Goal: Task Accomplishment & Management: Manage account settings

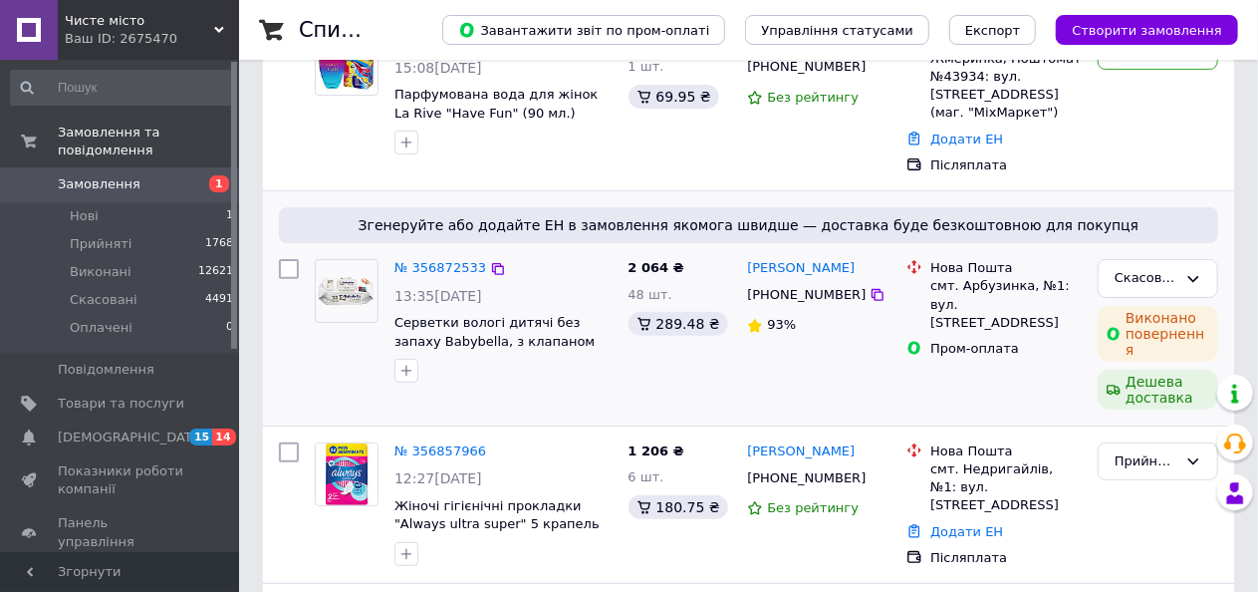
scroll to position [100, 0]
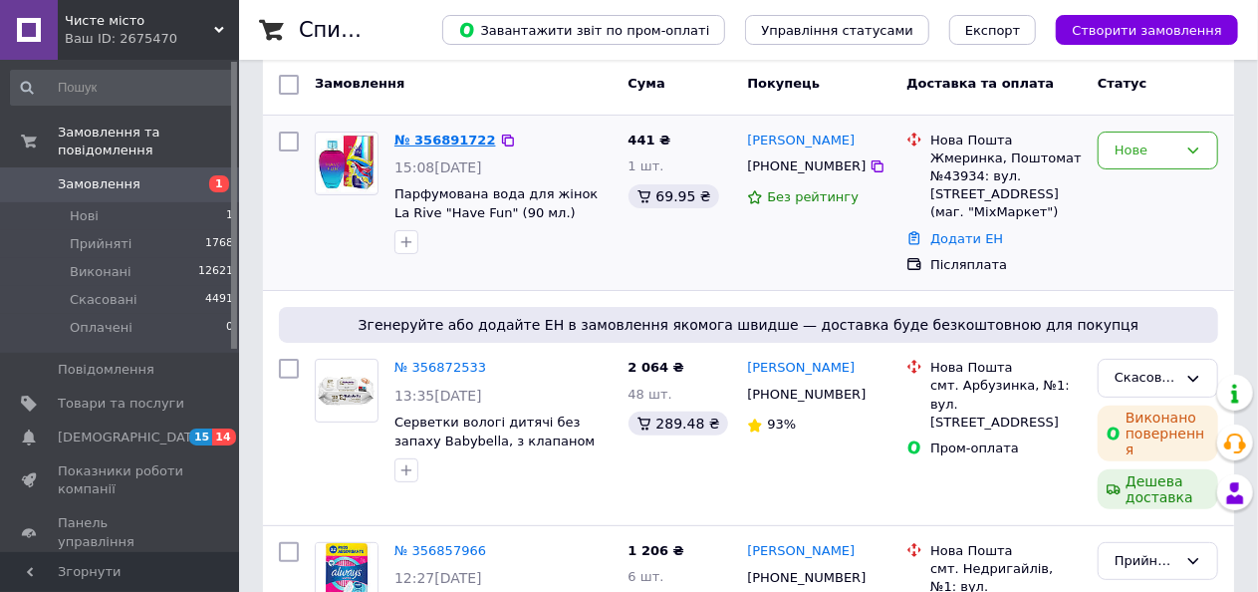
click at [466, 134] on link "№ 356891722" at bounding box center [445, 139] width 102 height 15
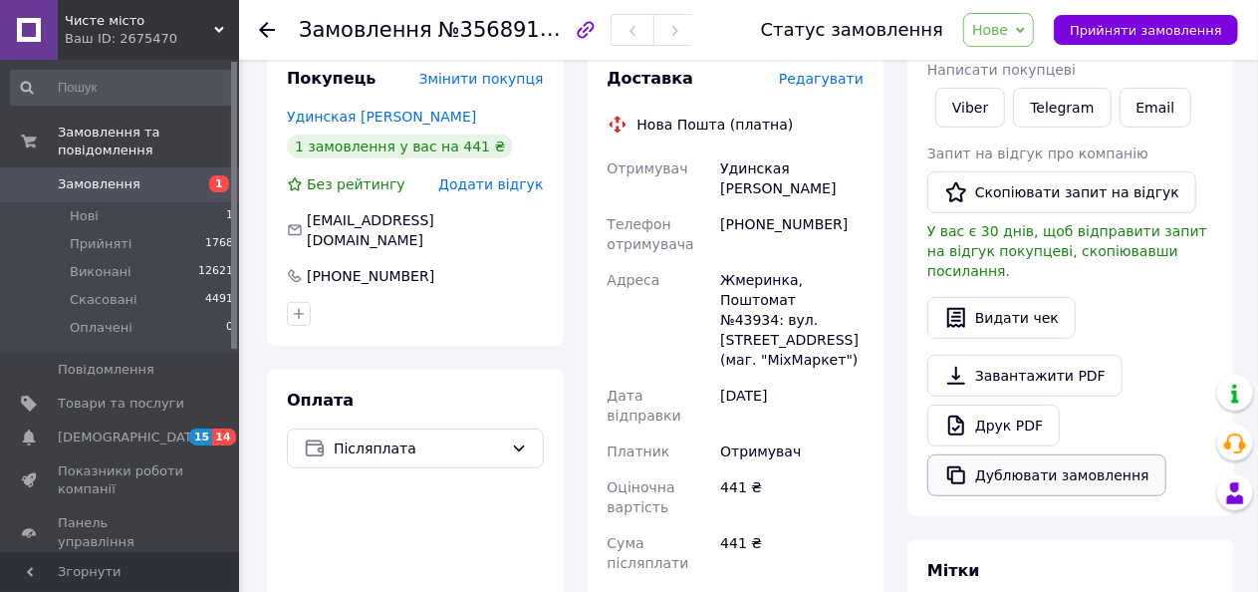
scroll to position [398, 0]
click at [1023, 413] on link "Друк PDF" at bounding box center [993, 424] width 132 height 42
click at [1008, 33] on span "Нове" at bounding box center [990, 30] width 36 height 16
click at [1014, 67] on li "Прийнято" at bounding box center [1010, 70] width 92 height 30
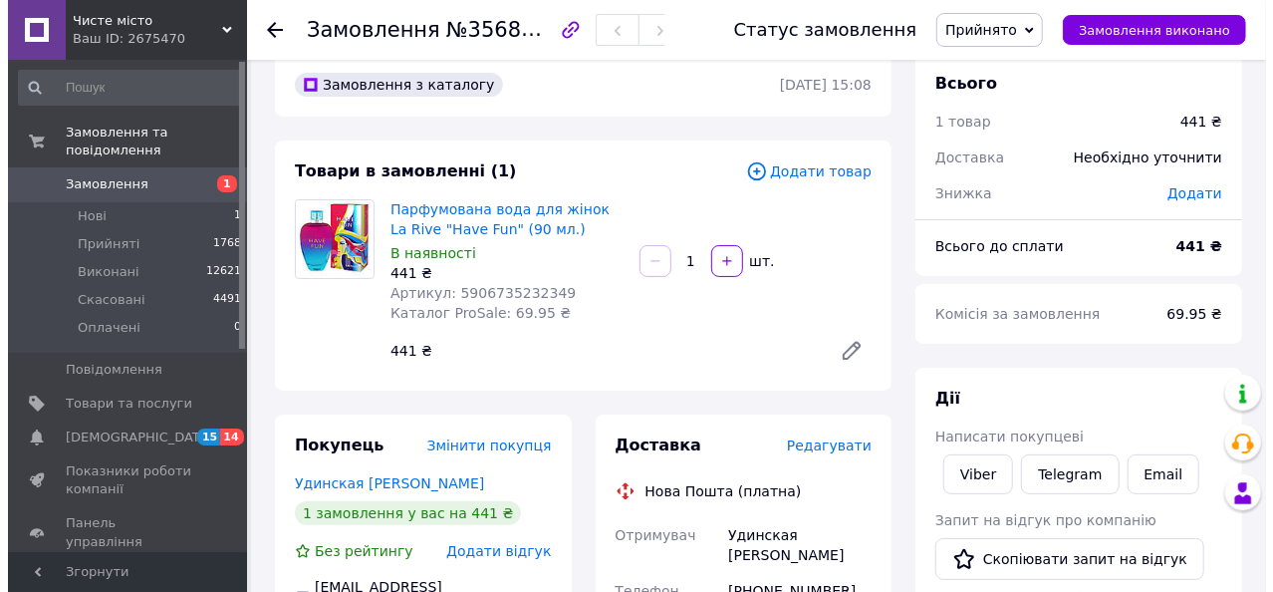
scroll to position [0, 0]
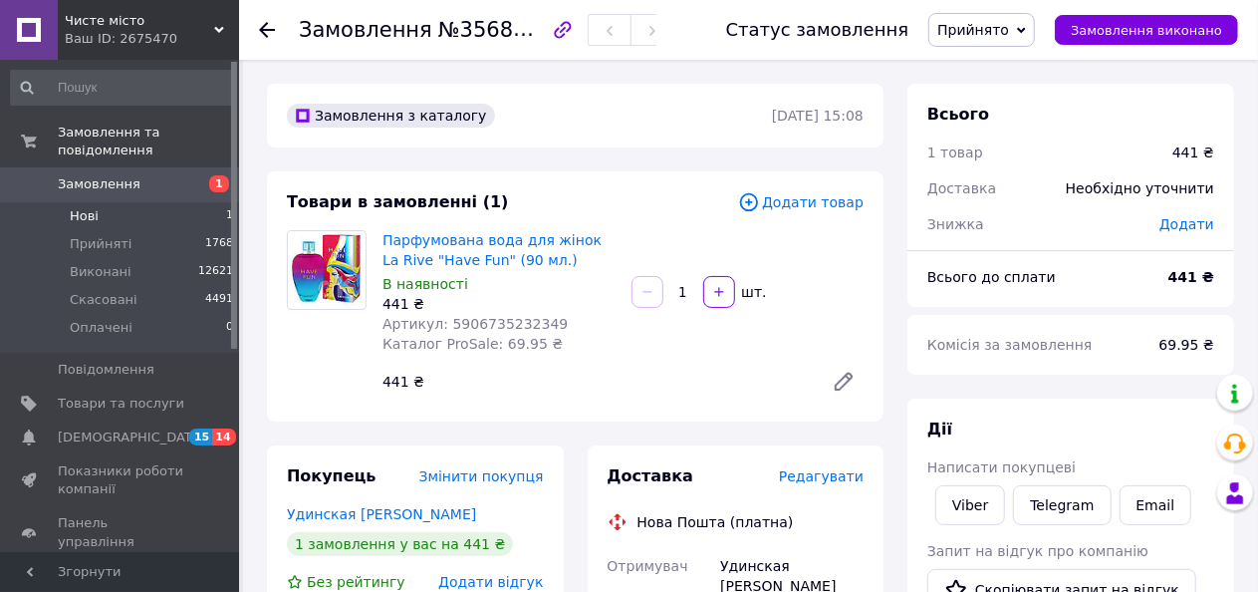
click at [157, 202] on li "Нові 1" at bounding box center [122, 216] width 245 height 28
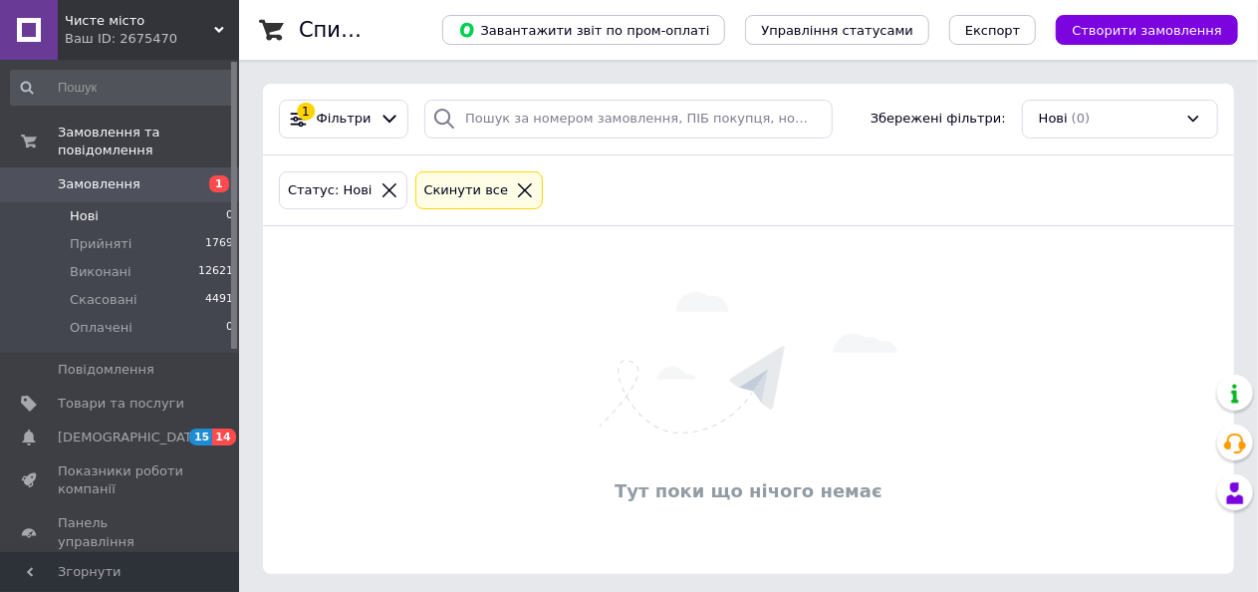
click at [512, 186] on div at bounding box center [525, 190] width 26 height 18
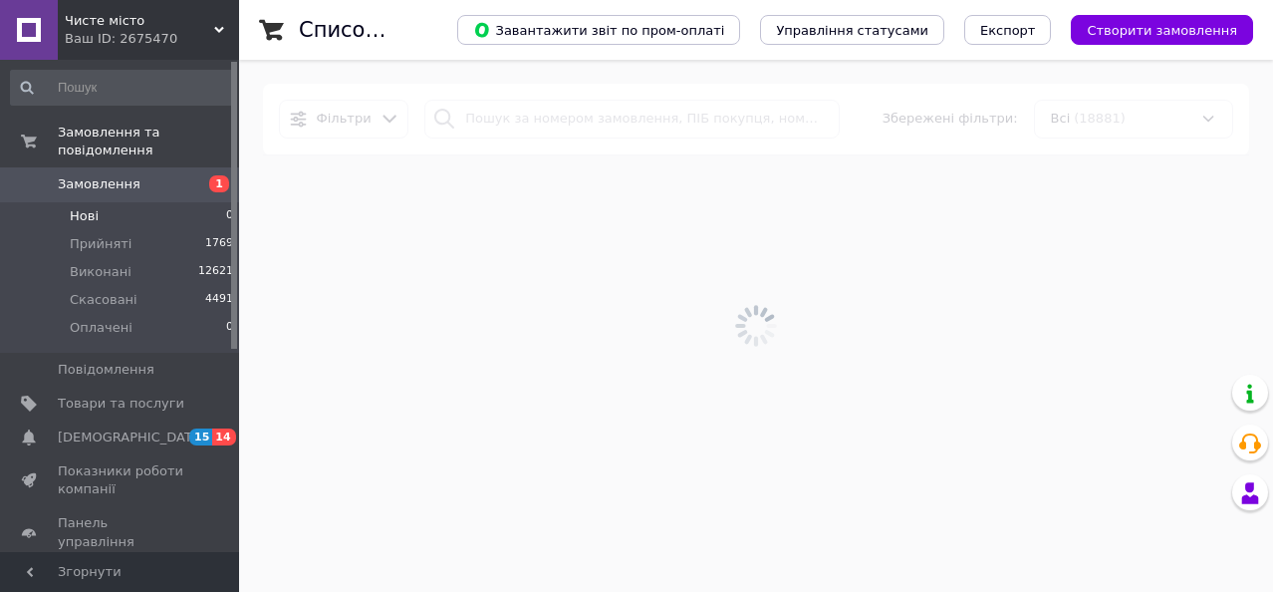
click at [489, 124] on div at bounding box center [756, 326] width 1034 height 532
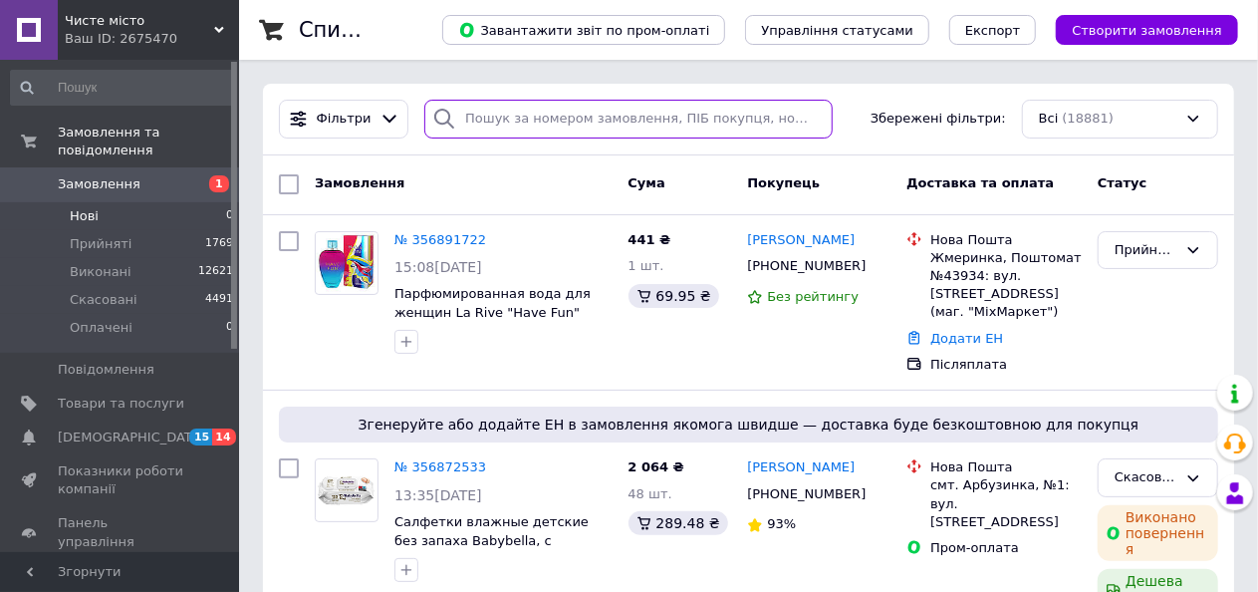
click at [489, 124] on input "search" at bounding box center [628, 119] width 408 height 39
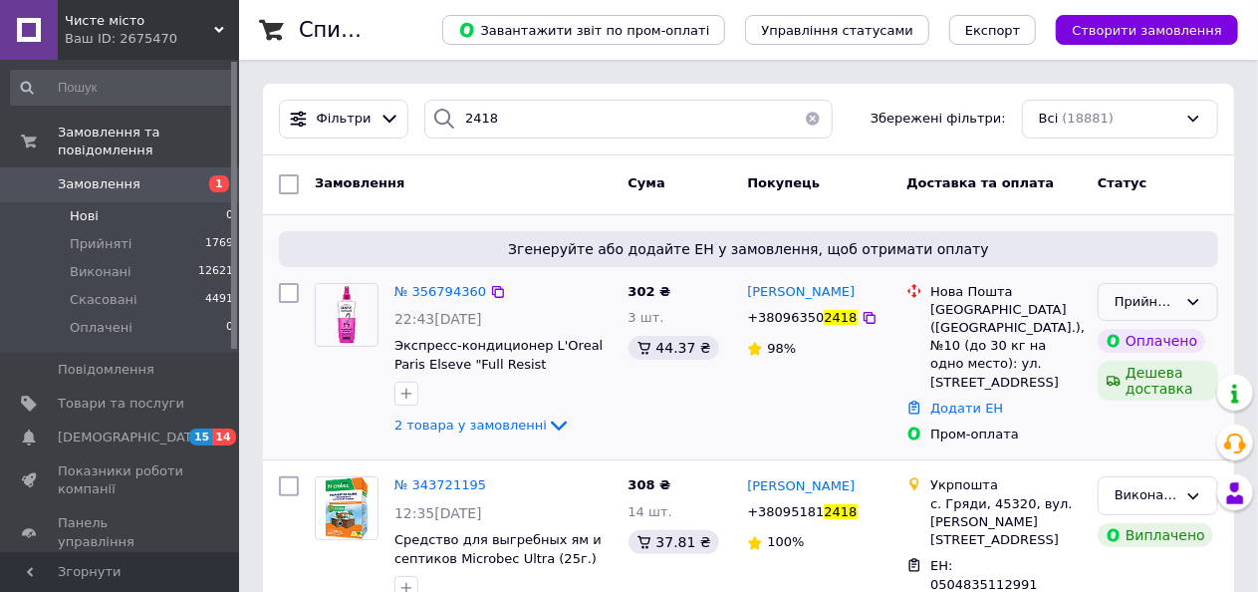
click at [1187, 300] on icon at bounding box center [1193, 302] width 16 height 16
click at [1170, 378] on li "Скасовано" at bounding box center [1158, 380] width 119 height 37
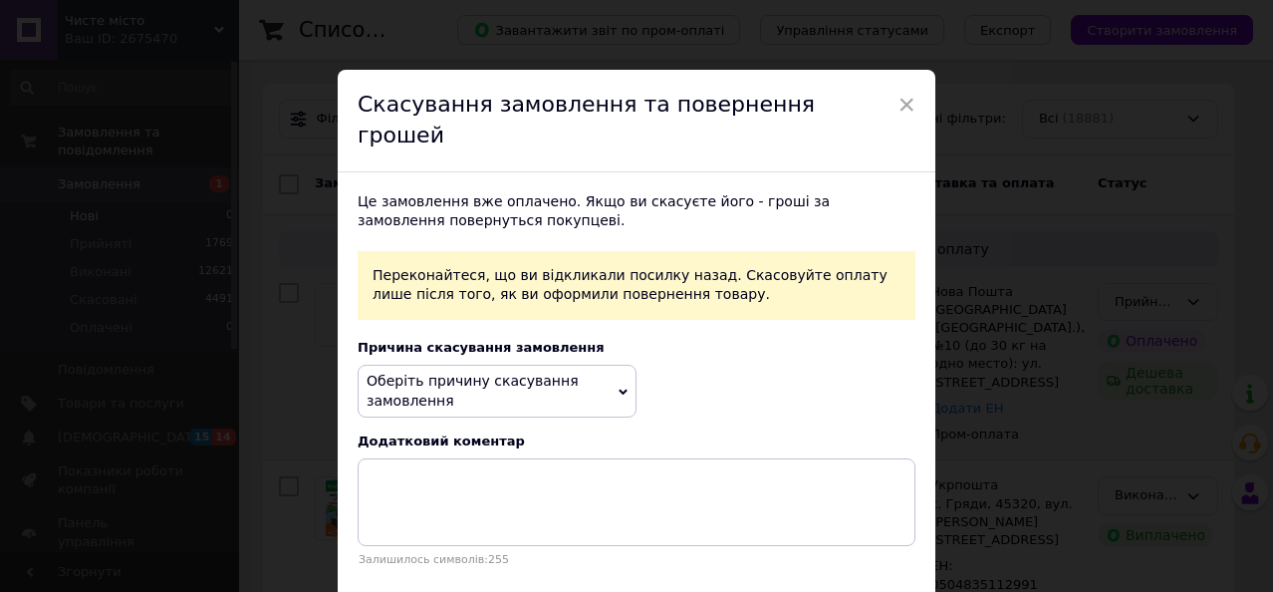
click at [550, 365] on span "Оберіть причину скасування замовлення" at bounding box center [497, 391] width 279 height 53
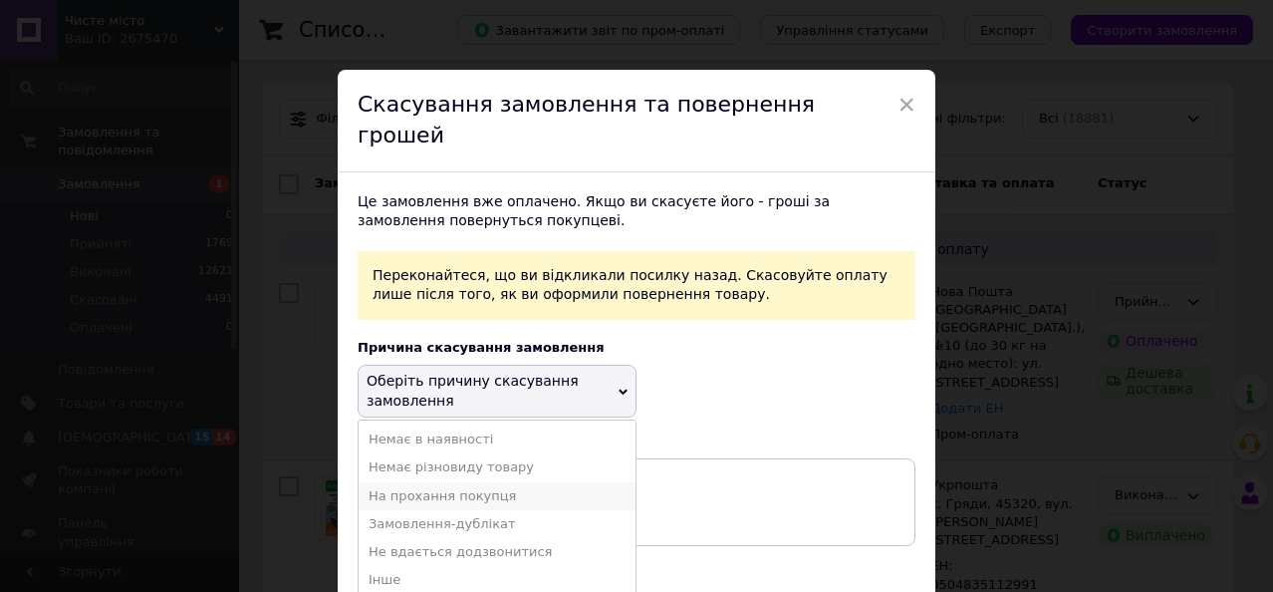
click at [527, 482] on li "На прохання покупця" at bounding box center [497, 496] width 277 height 28
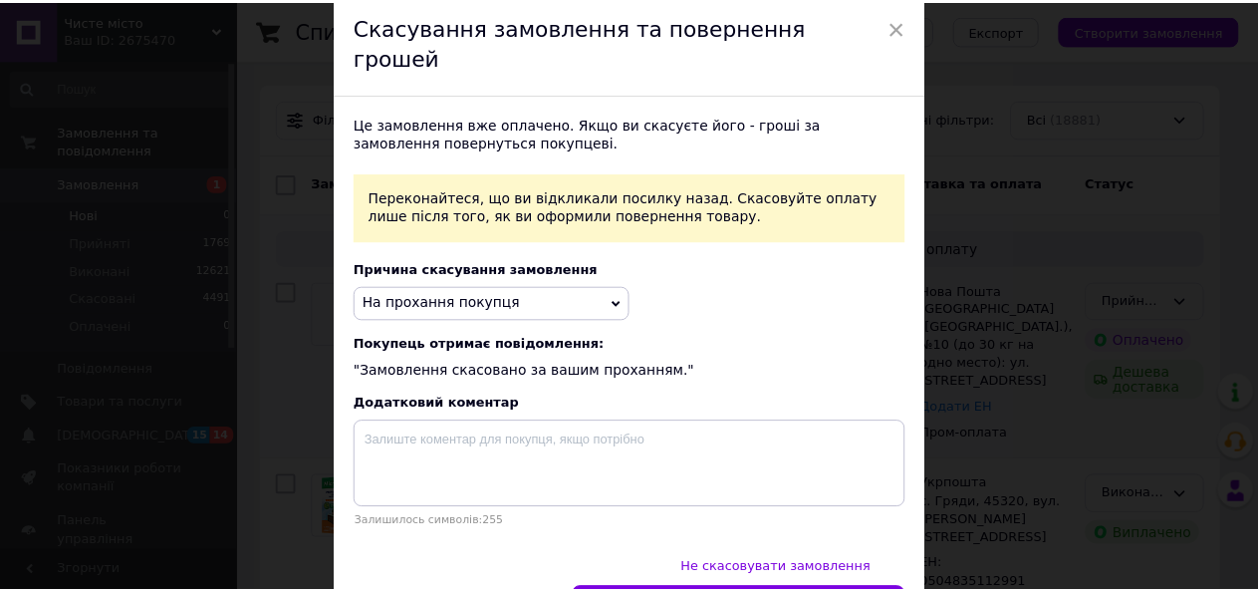
scroll to position [138, 0]
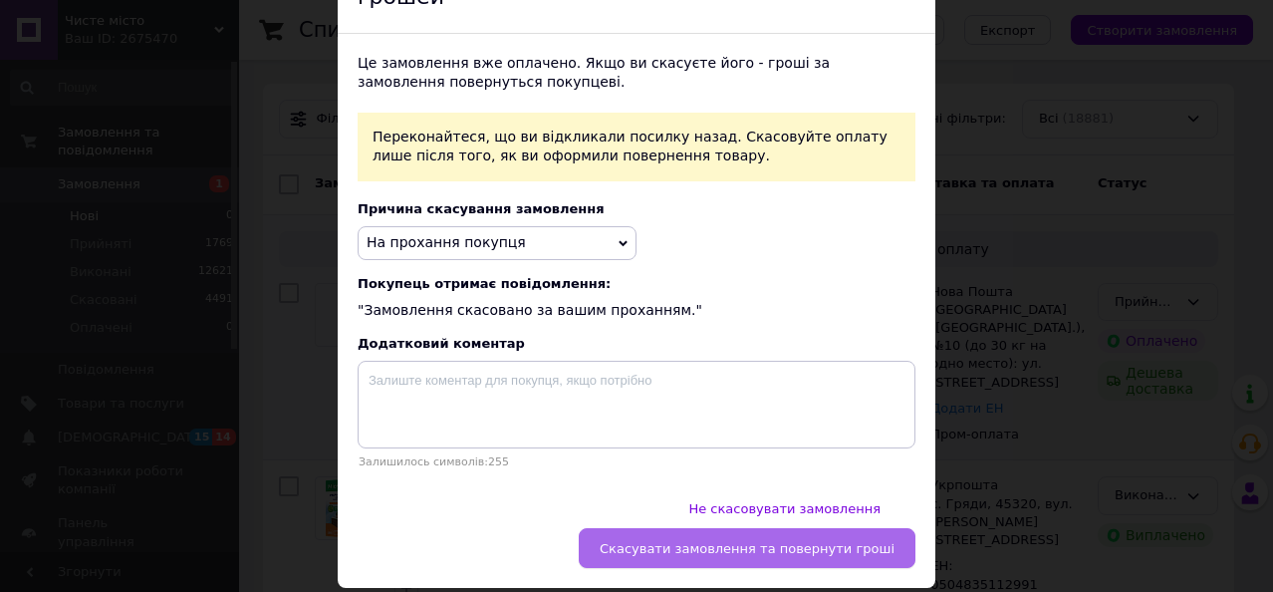
click at [830, 528] on button "Скасувати замовлення та повернути гроші" at bounding box center [747, 548] width 337 height 40
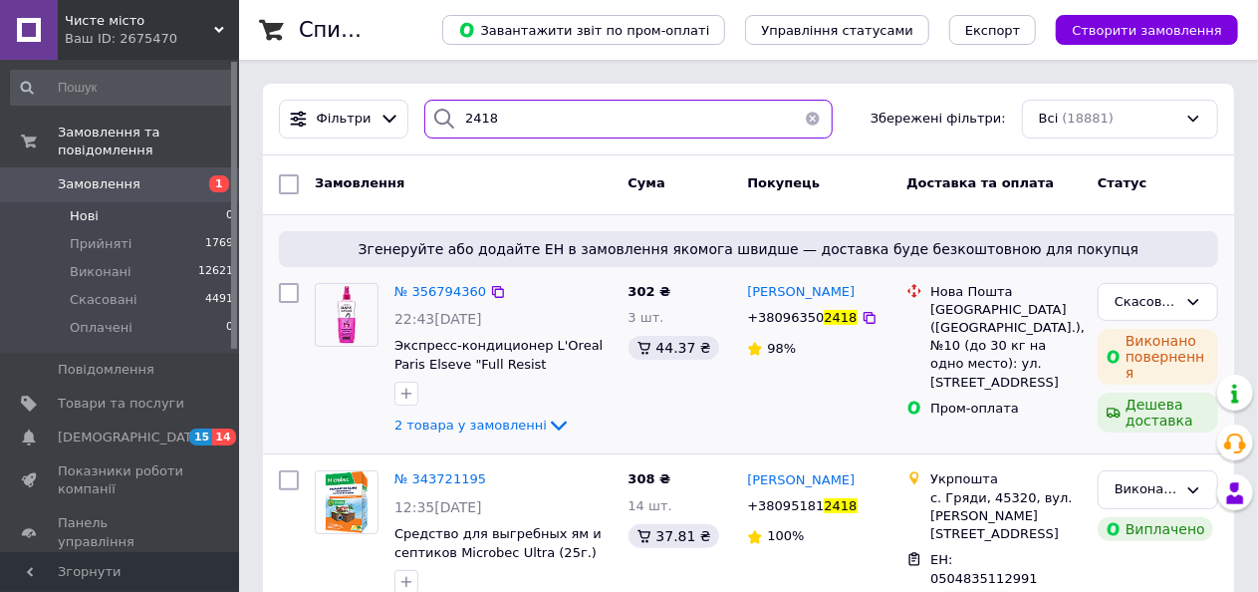
drag, startPoint x: 501, startPoint y: 114, endPoint x: 456, endPoint y: 99, distance: 47.2
click at [456, 99] on div "Фільтри 2418 Збережені фільтри: Всі (18881)" at bounding box center [748, 120] width 971 height 72
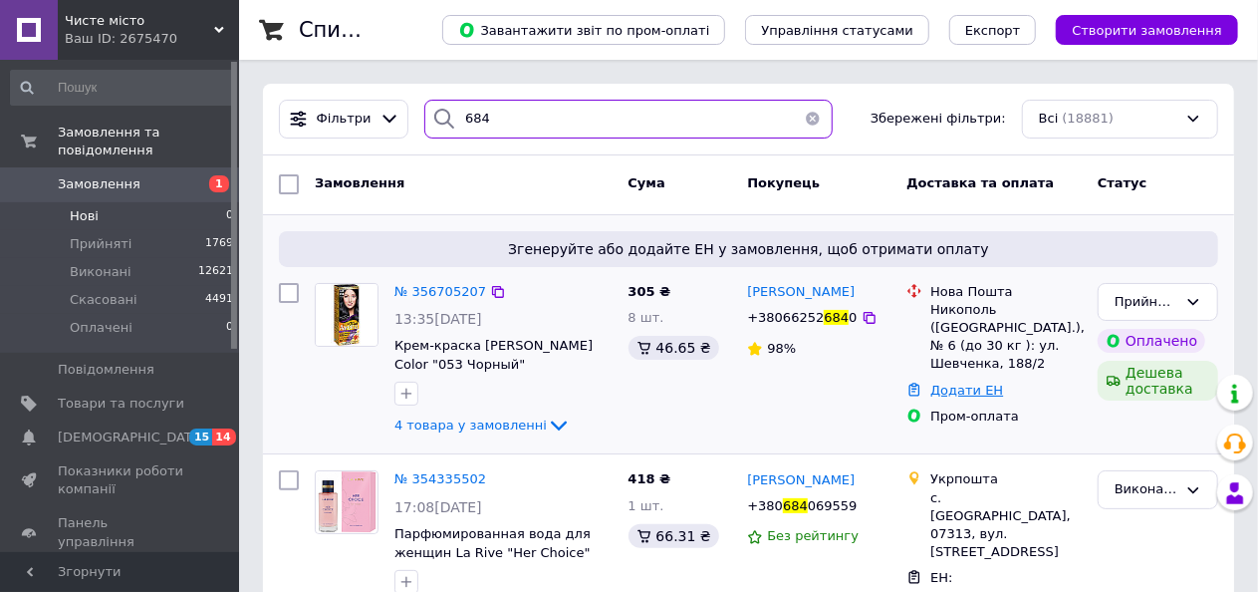
type input "684"
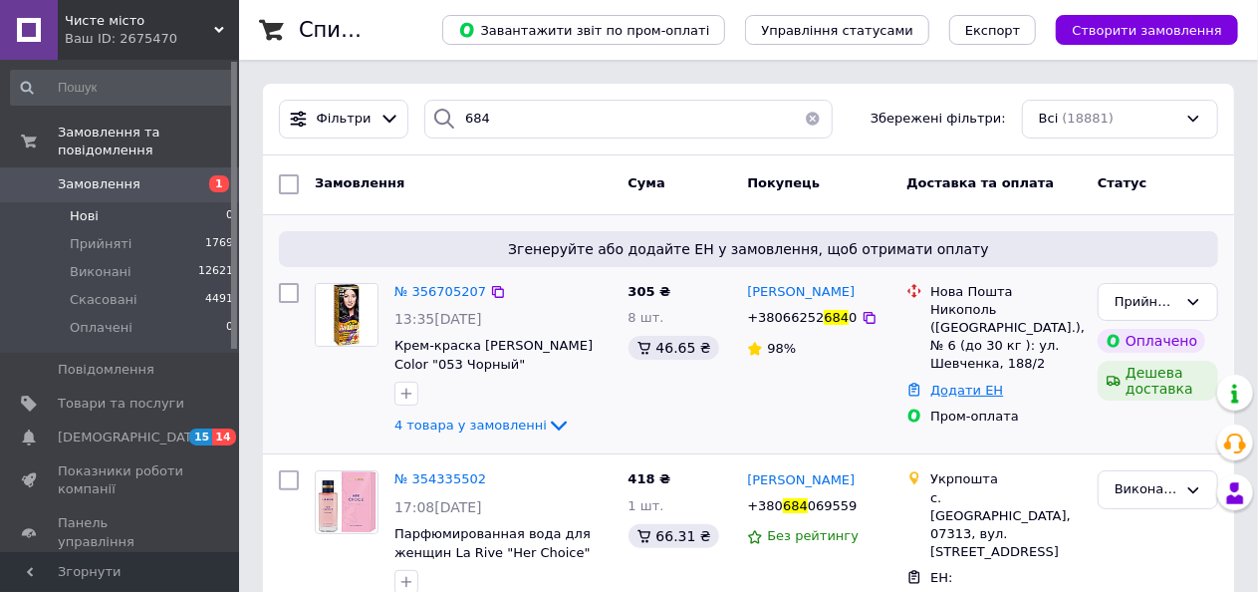
click at [961, 385] on link "Додати ЕН" at bounding box center [966, 390] width 73 height 15
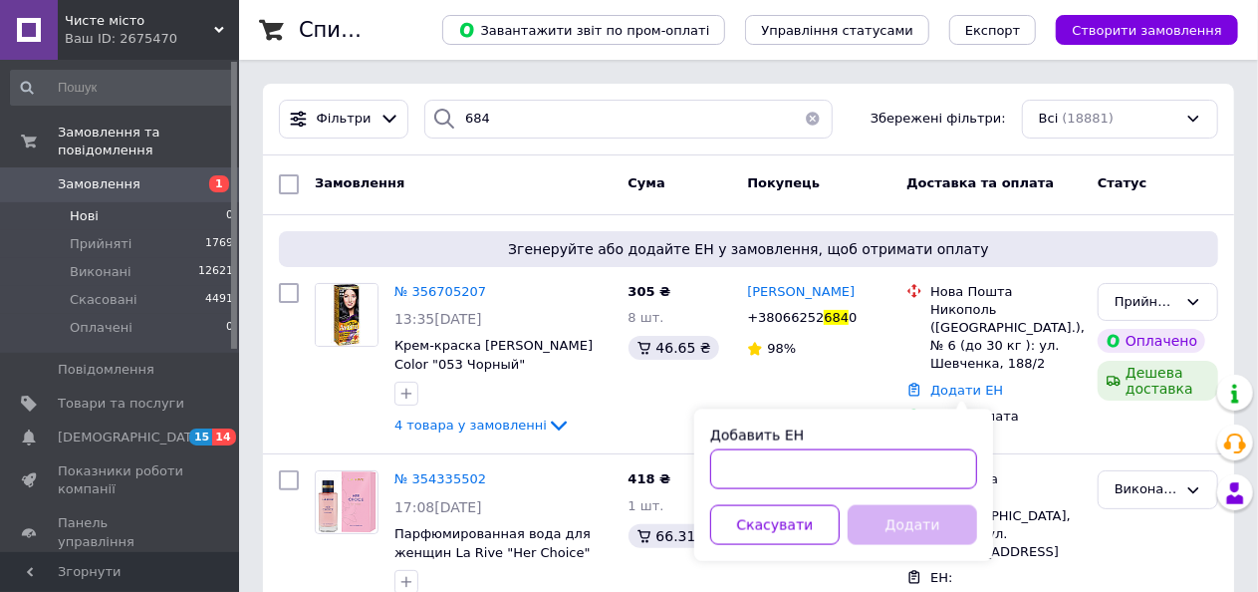
paste input "20451225225594"
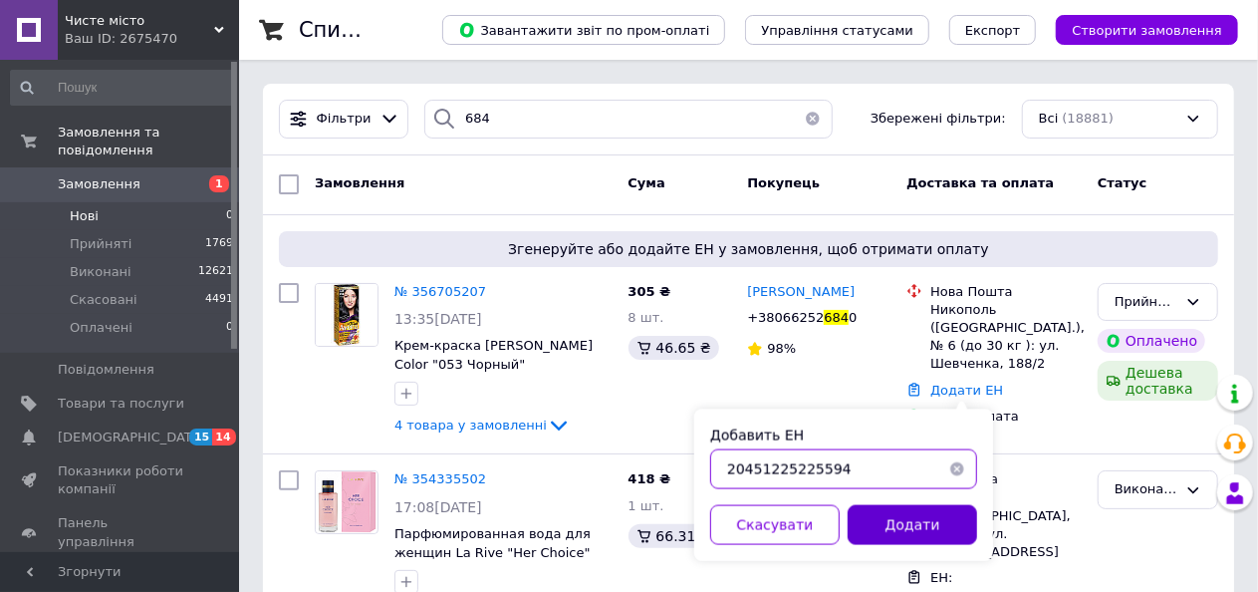
type input "20451225225594"
click at [896, 517] on button "Додати" at bounding box center [912, 525] width 129 height 40
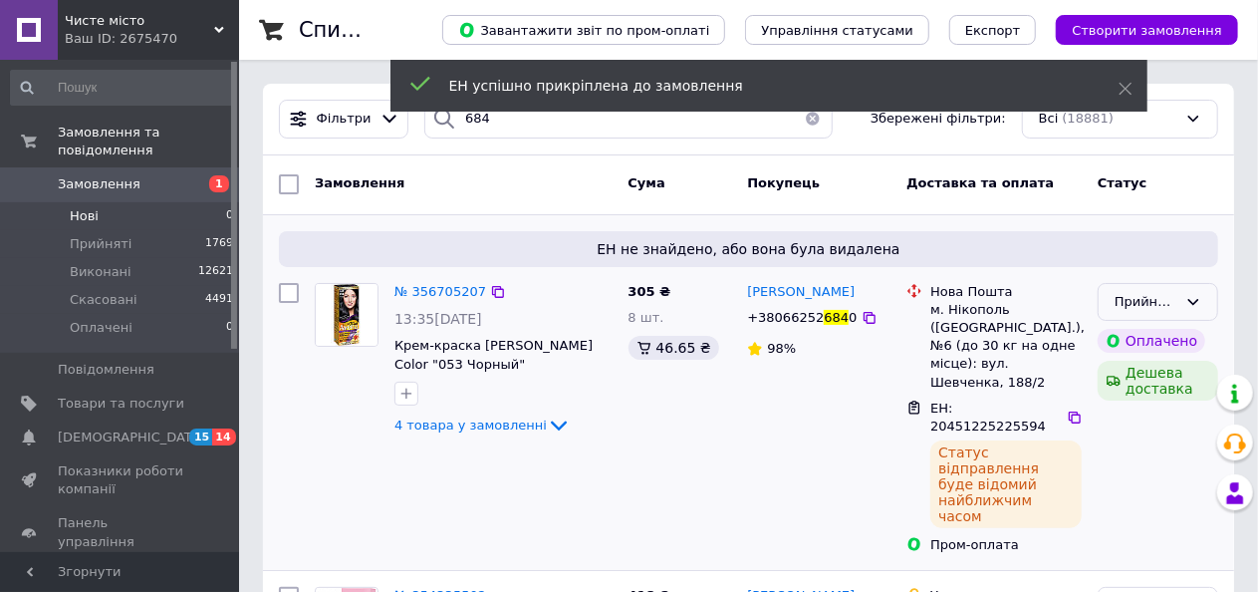
click at [1200, 299] on icon at bounding box center [1193, 302] width 16 height 16
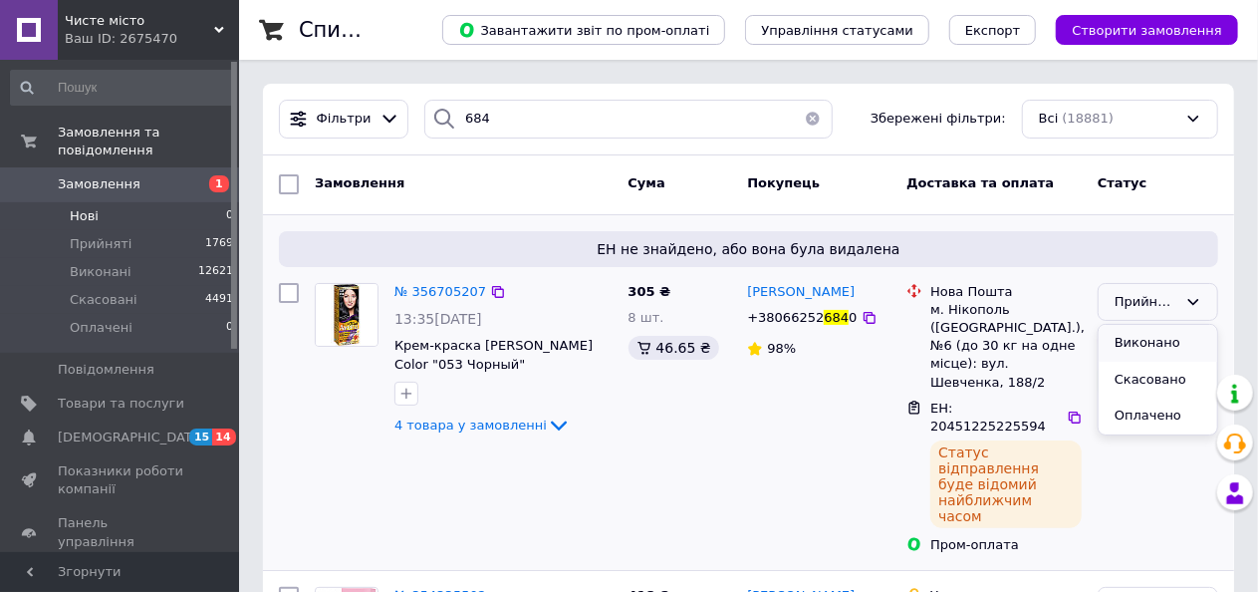
click at [1182, 342] on li "Виконано" at bounding box center [1158, 343] width 119 height 37
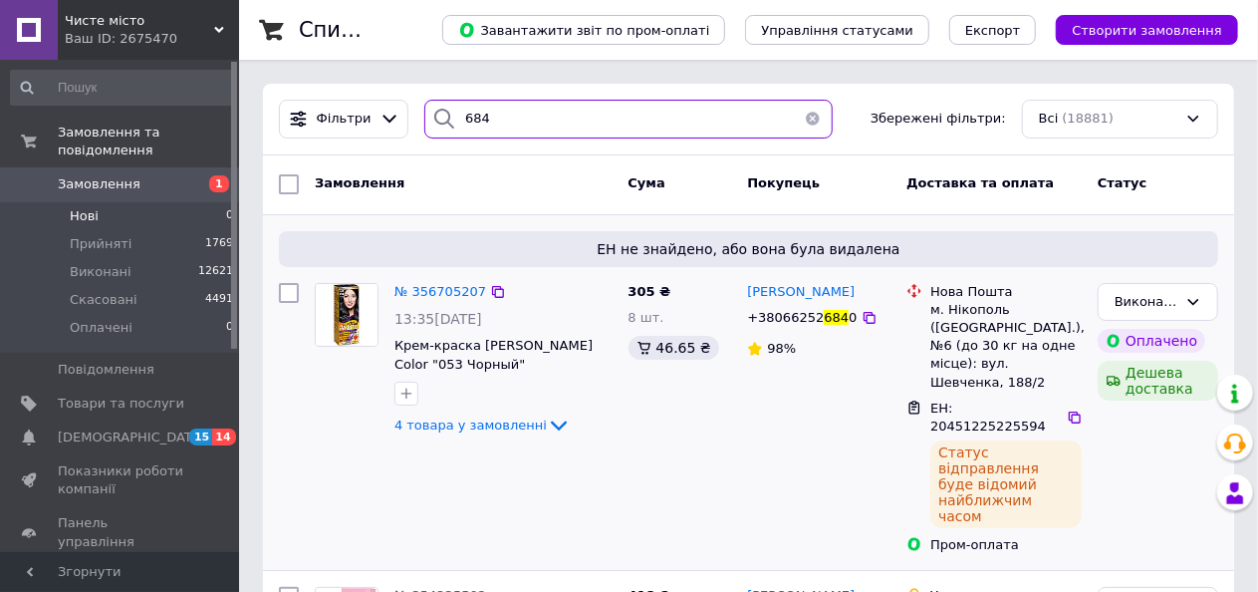
drag, startPoint x: 479, startPoint y: 122, endPoint x: 451, endPoint y: 112, distance: 29.6
click at [451, 112] on div "684" at bounding box center [628, 119] width 408 height 39
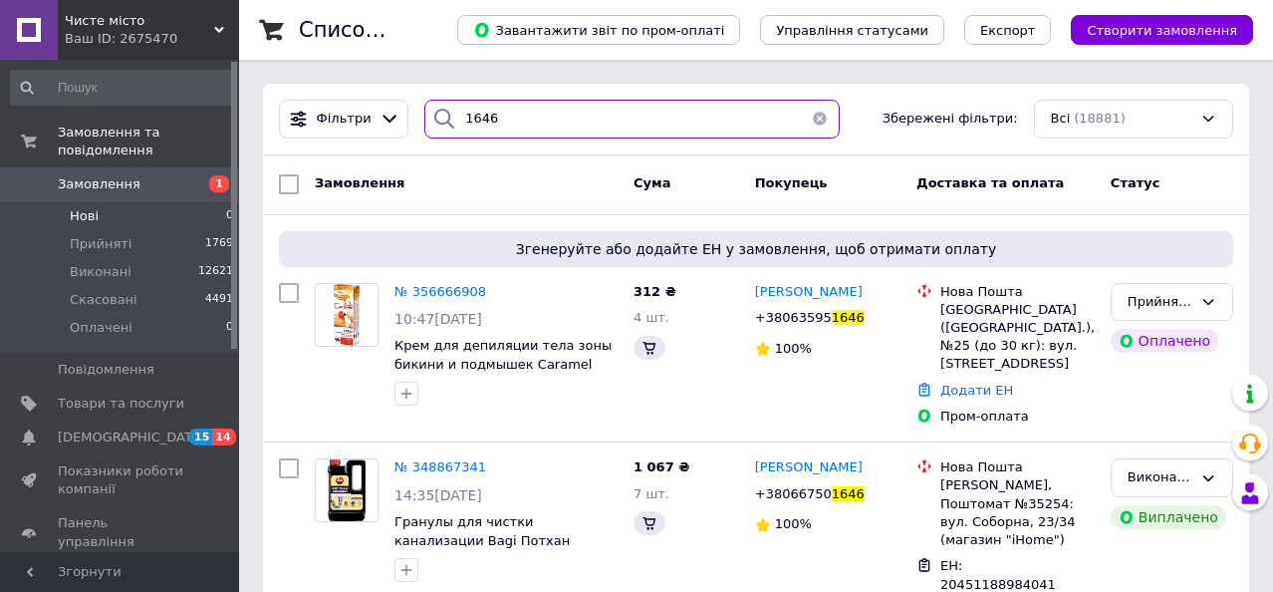
type input "1646"
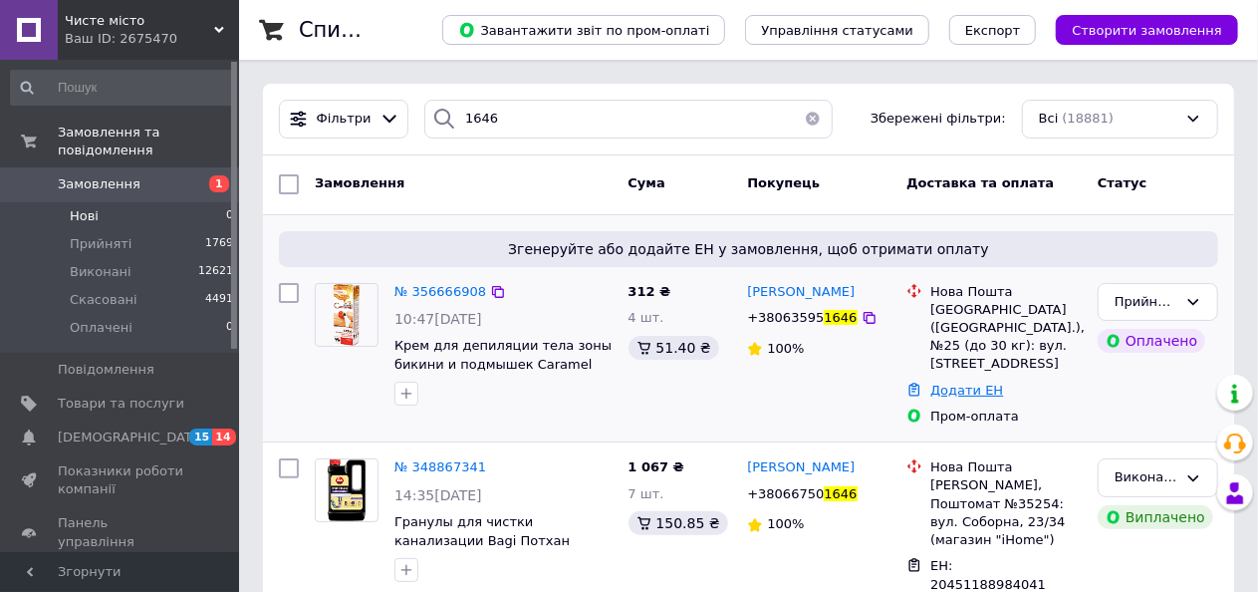
click at [963, 383] on link "Додати ЕН" at bounding box center [966, 390] width 73 height 15
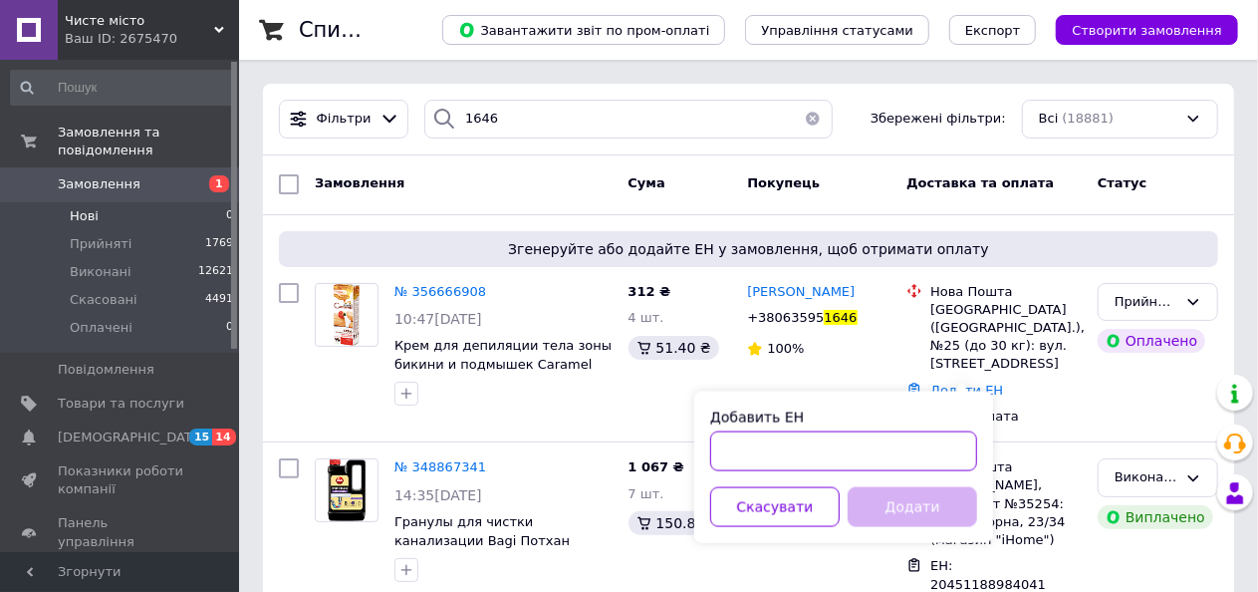
paste input "20451225227900"
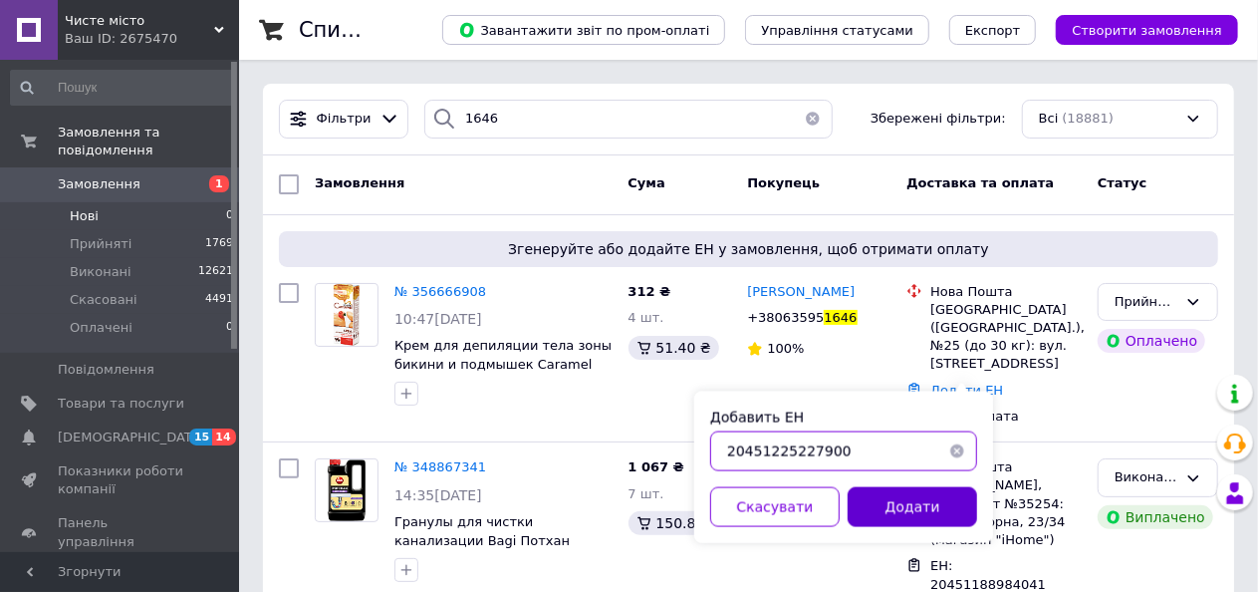
type input "20451225227900"
click at [898, 494] on button "Додати" at bounding box center [912, 507] width 129 height 40
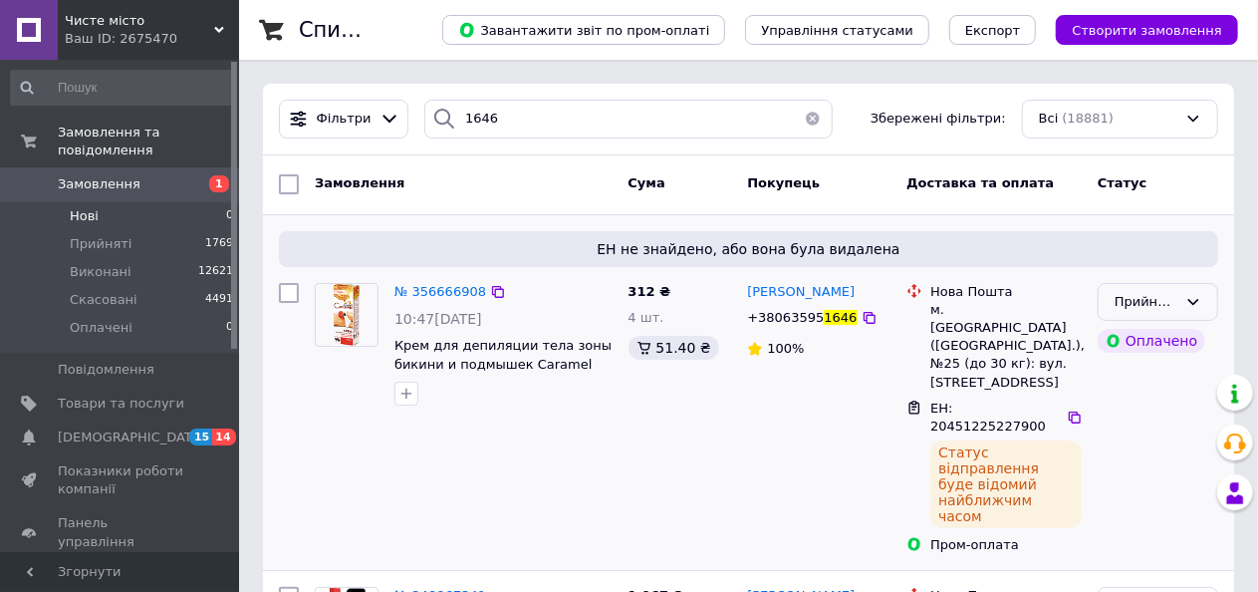
click at [1158, 289] on div "Прийнято" at bounding box center [1158, 302] width 121 height 39
click at [1162, 343] on li "Виконано" at bounding box center [1158, 343] width 119 height 37
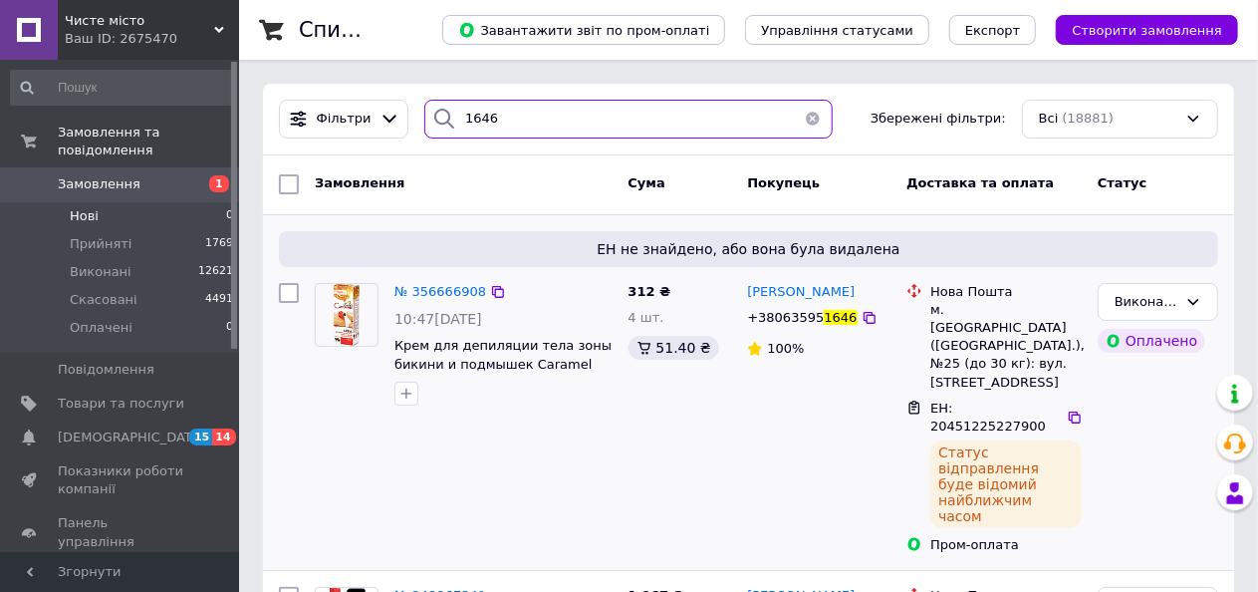
drag, startPoint x: 502, startPoint y: 121, endPoint x: 455, endPoint y: 109, distance: 48.3
click at [455, 109] on input "1646" at bounding box center [628, 119] width 408 height 39
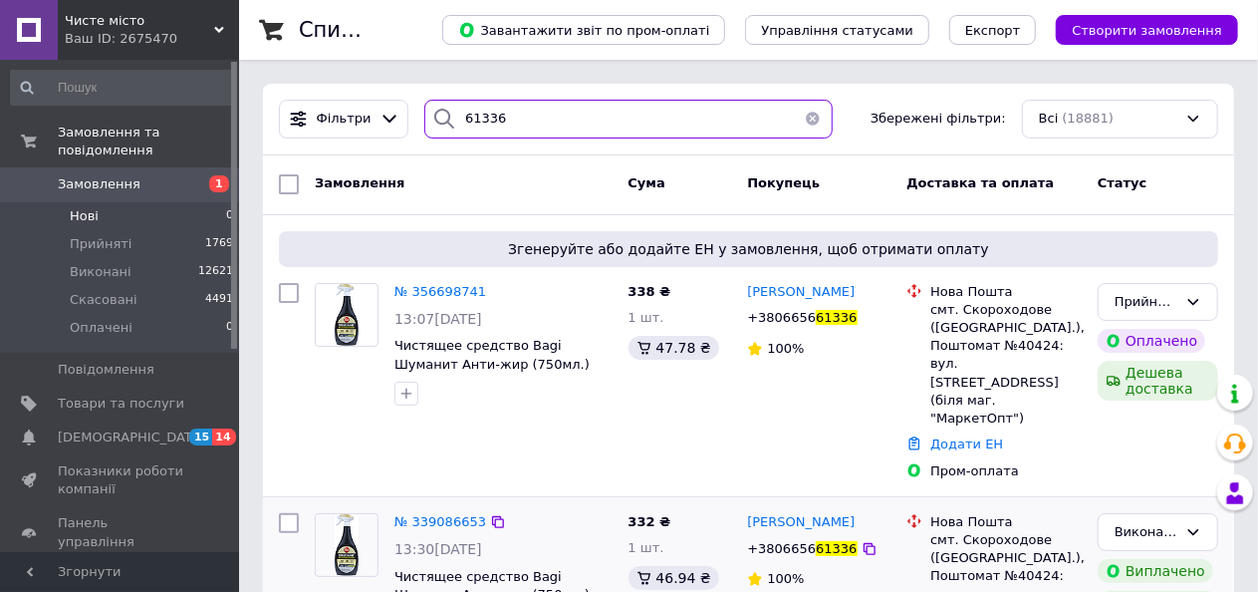
type input "61336"
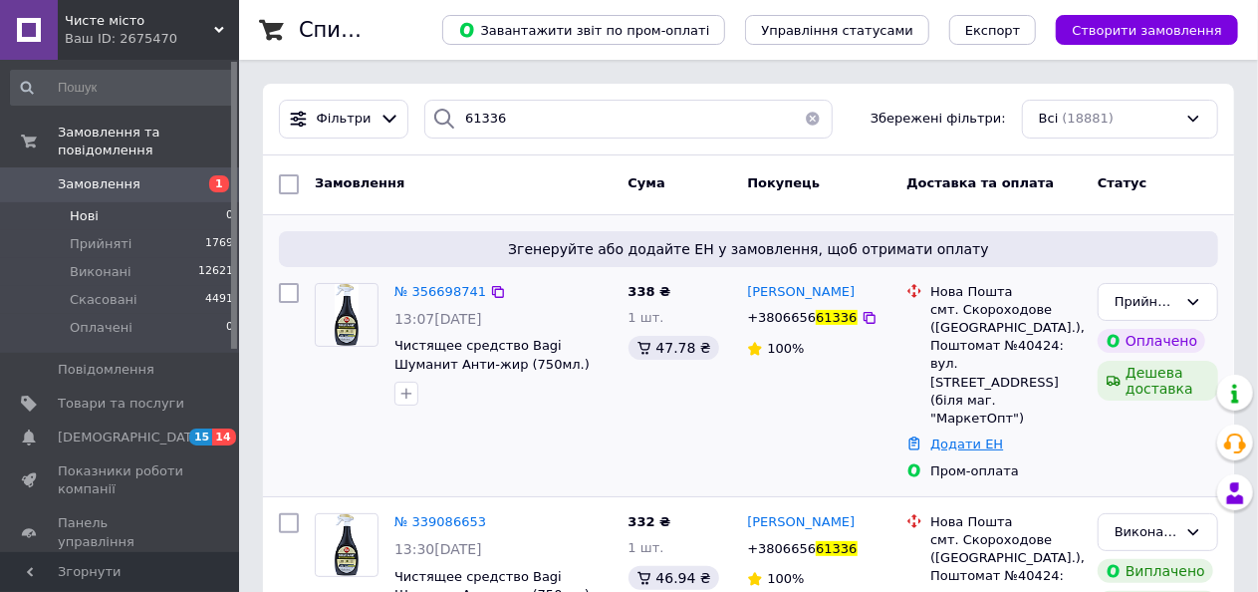
click at [975, 436] on link "Додати ЕН" at bounding box center [966, 443] width 73 height 15
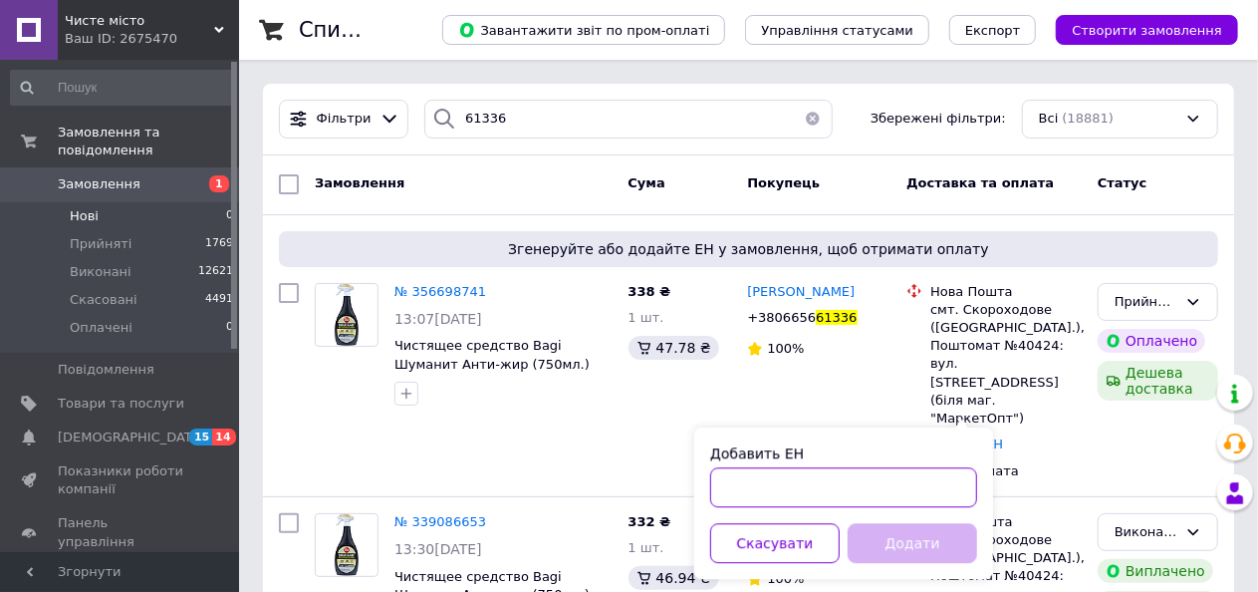
paste input "20451225229798"
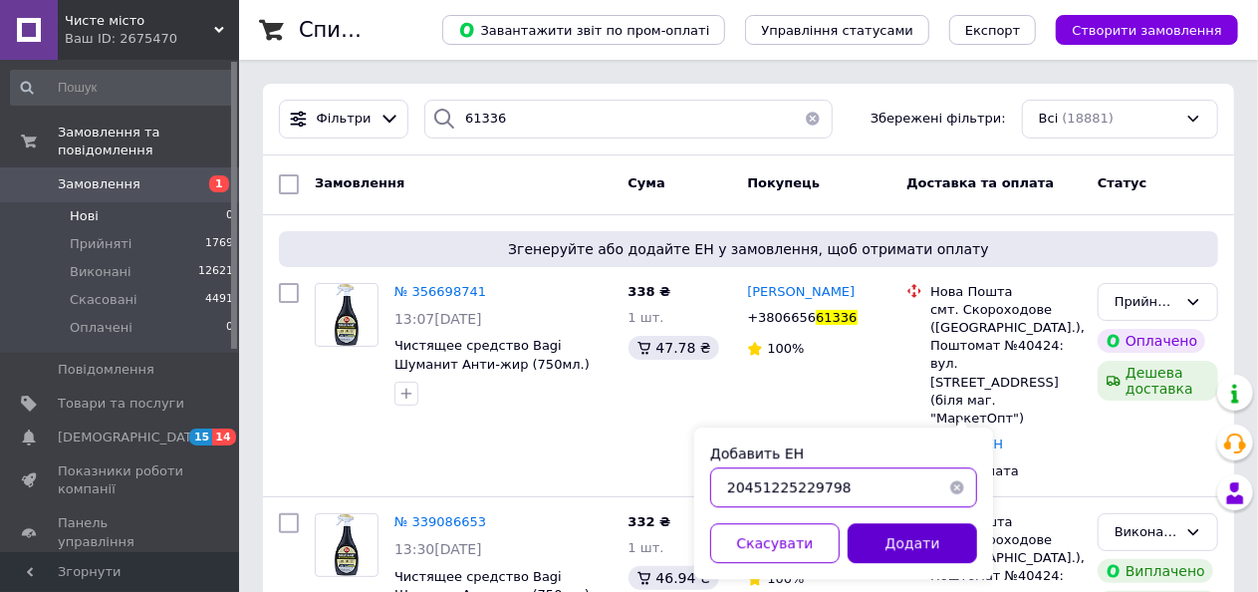
type input "20451225229798"
click at [898, 538] on button "Додати" at bounding box center [912, 543] width 129 height 40
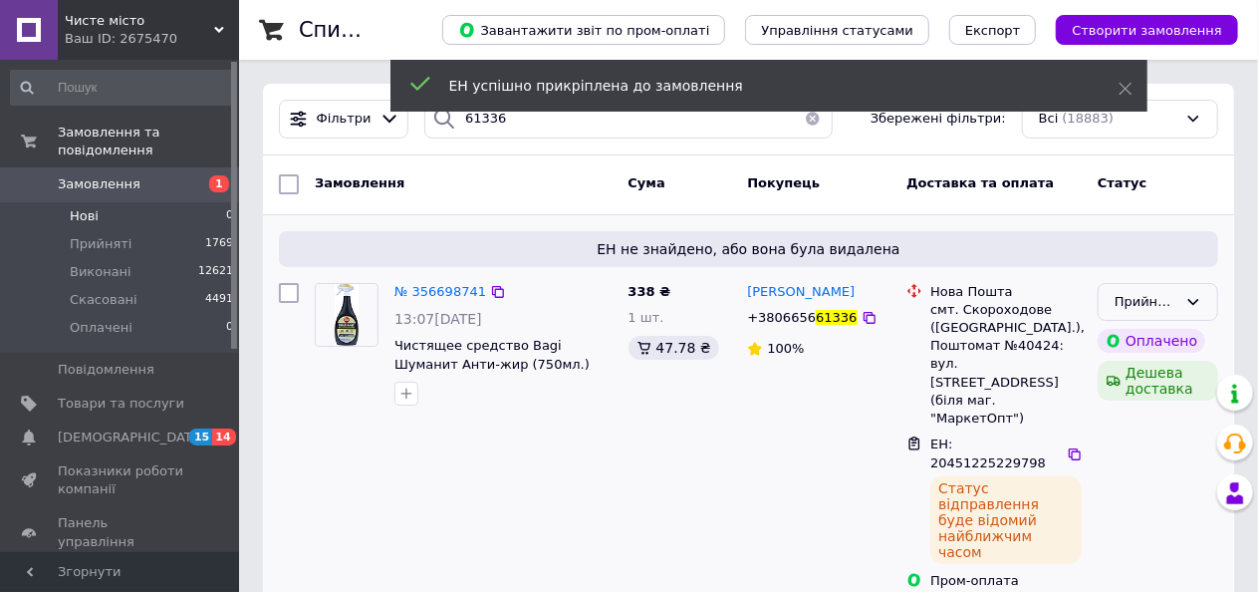
click at [1204, 299] on div "Прийнято" at bounding box center [1158, 302] width 121 height 39
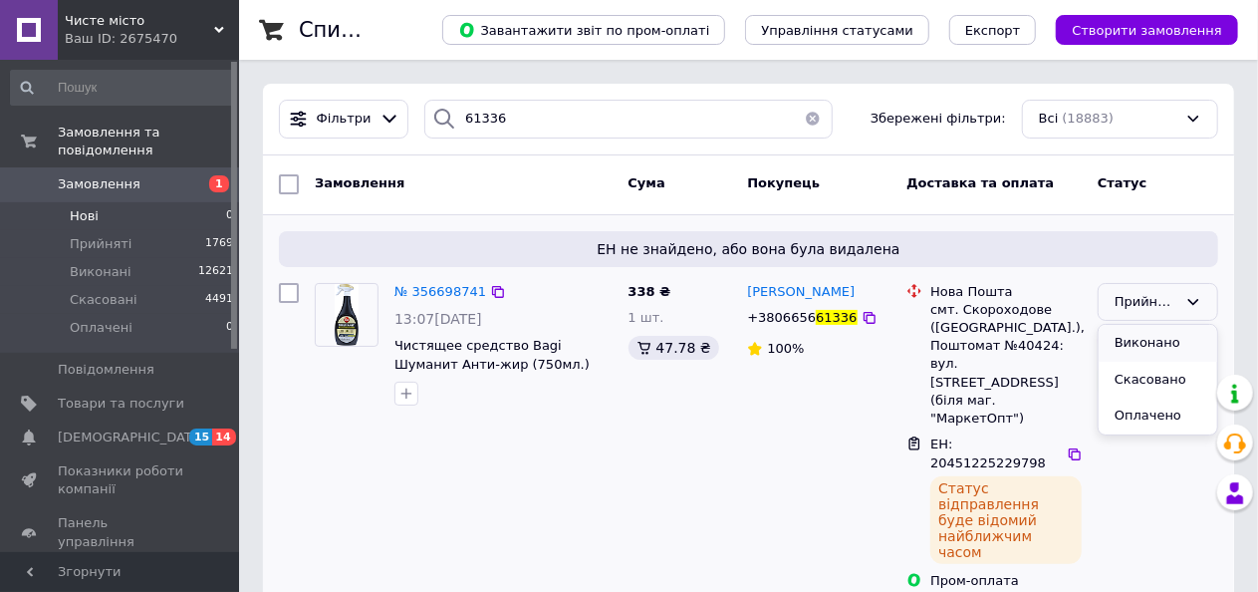
click at [1176, 348] on li "Виконано" at bounding box center [1158, 343] width 119 height 37
